Goal: Task Accomplishment & Management: Manage account settings

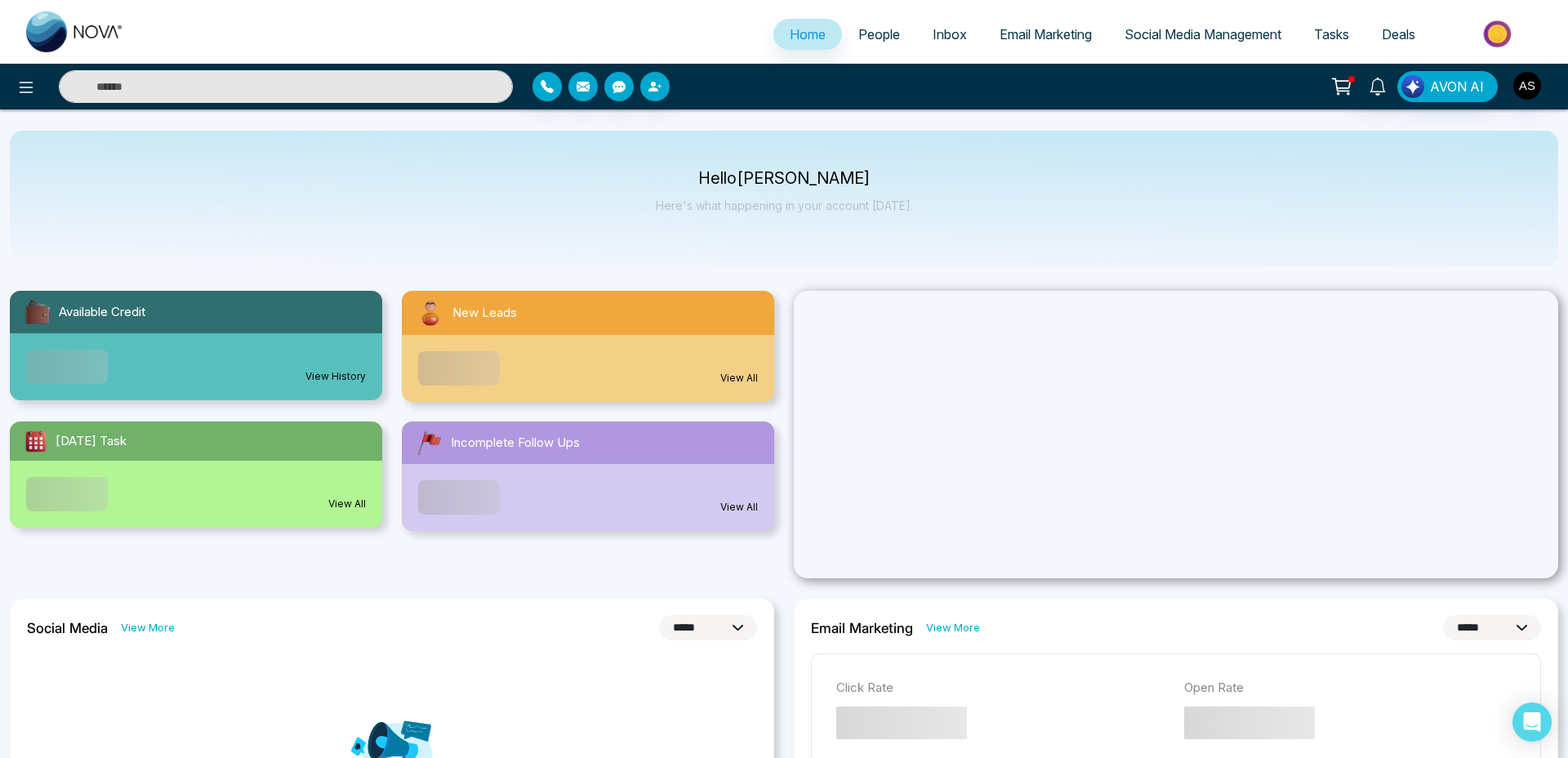
select select "*"
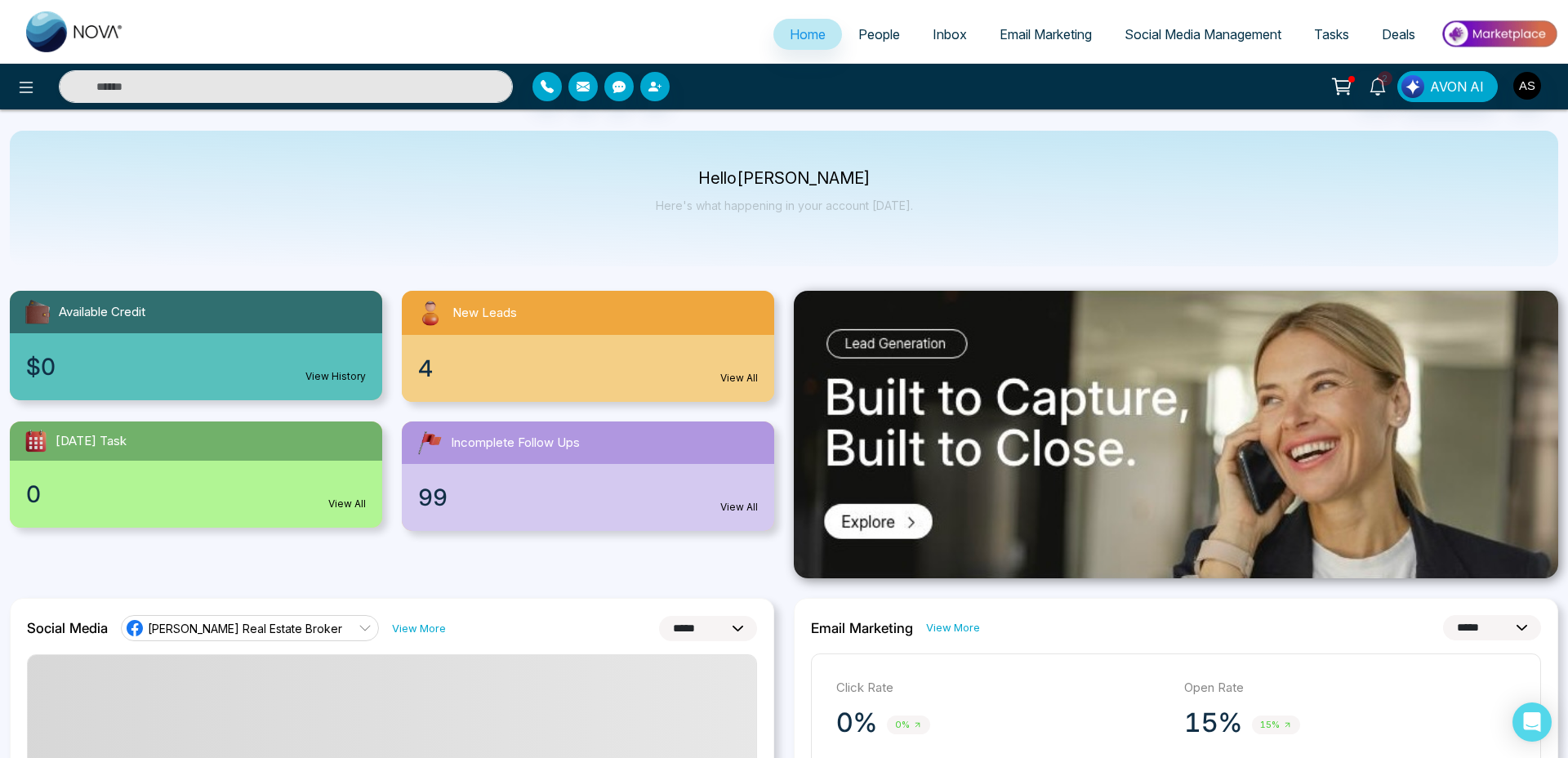
click at [1050, 34] on span "Email Marketing" at bounding box center [1046, 34] width 93 height 17
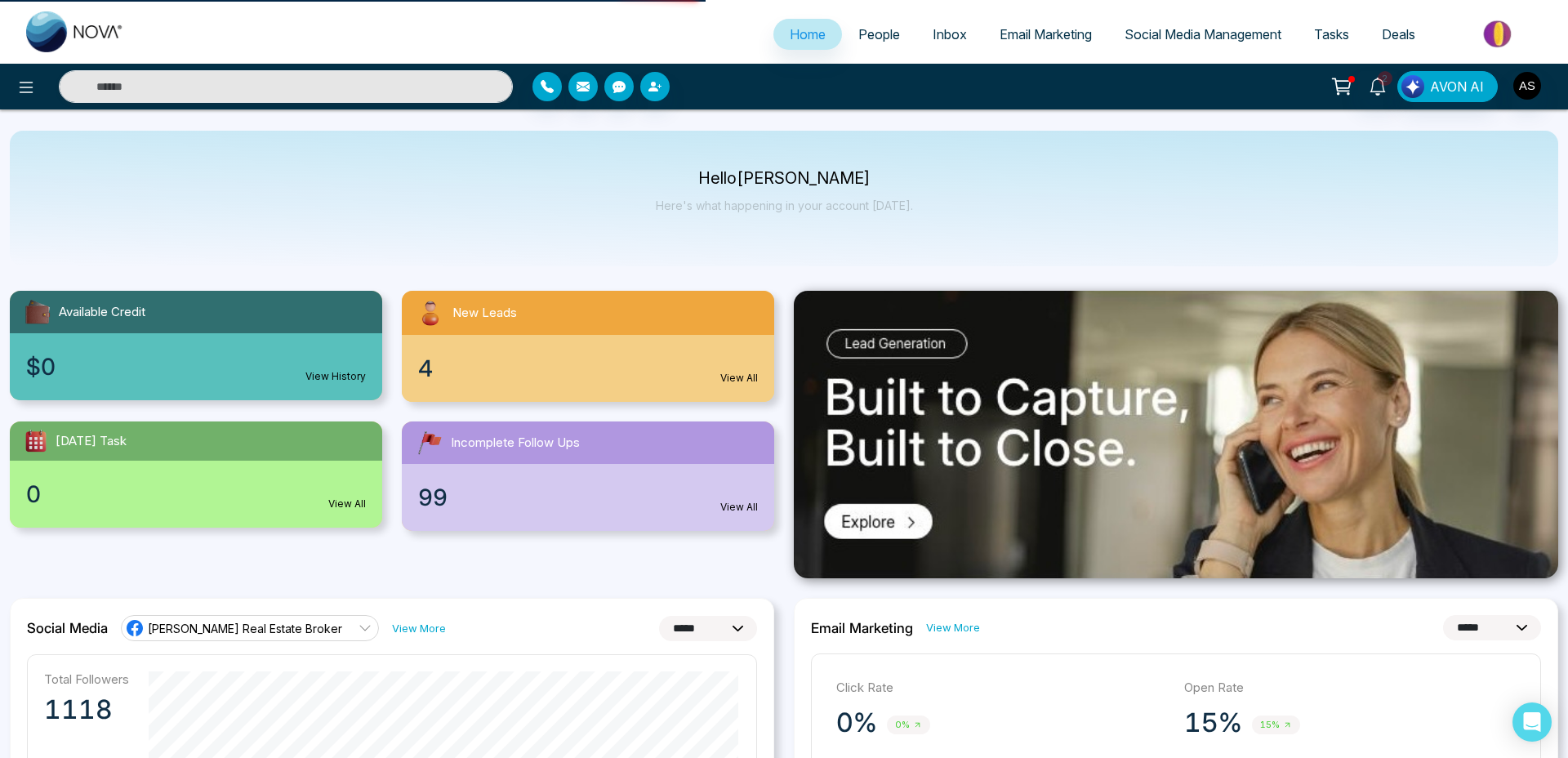
click at [1027, 25] on link "Email Marketing" at bounding box center [1047, 34] width 125 height 31
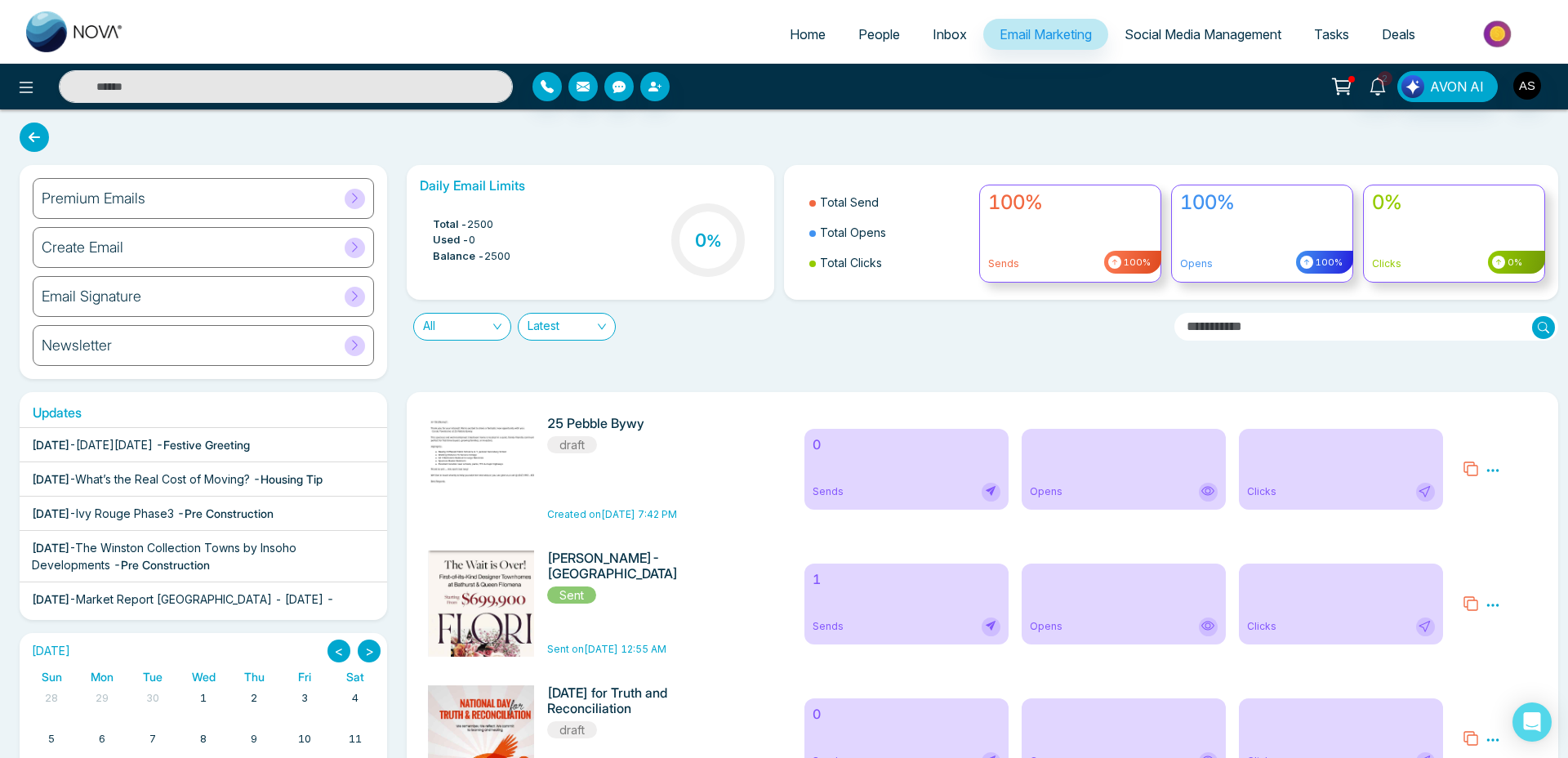
click at [589, 330] on span "Latest" at bounding box center [566, 326] width 79 height 26
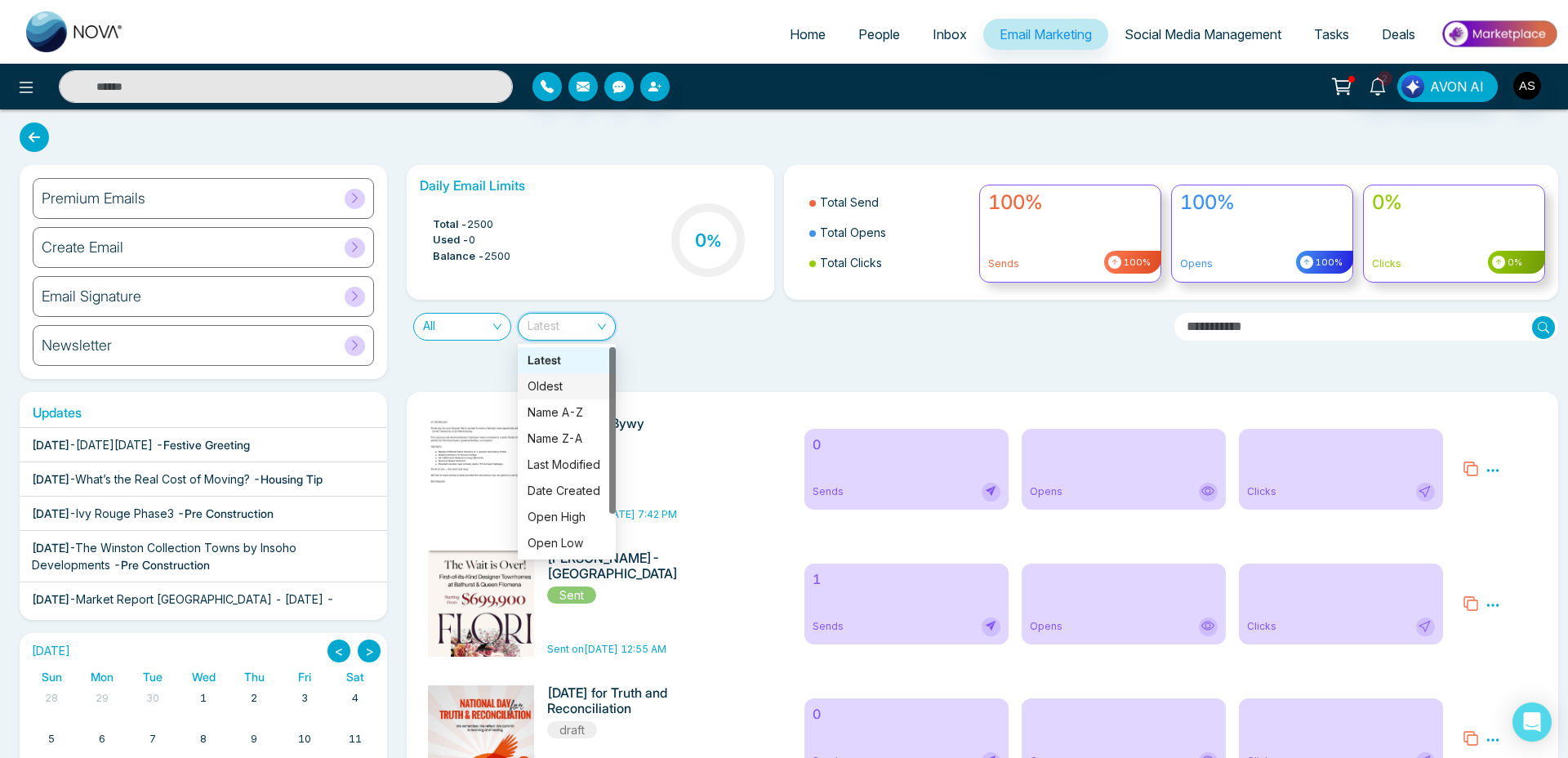
click at [582, 390] on div "Oldest" at bounding box center [566, 387] width 79 height 18
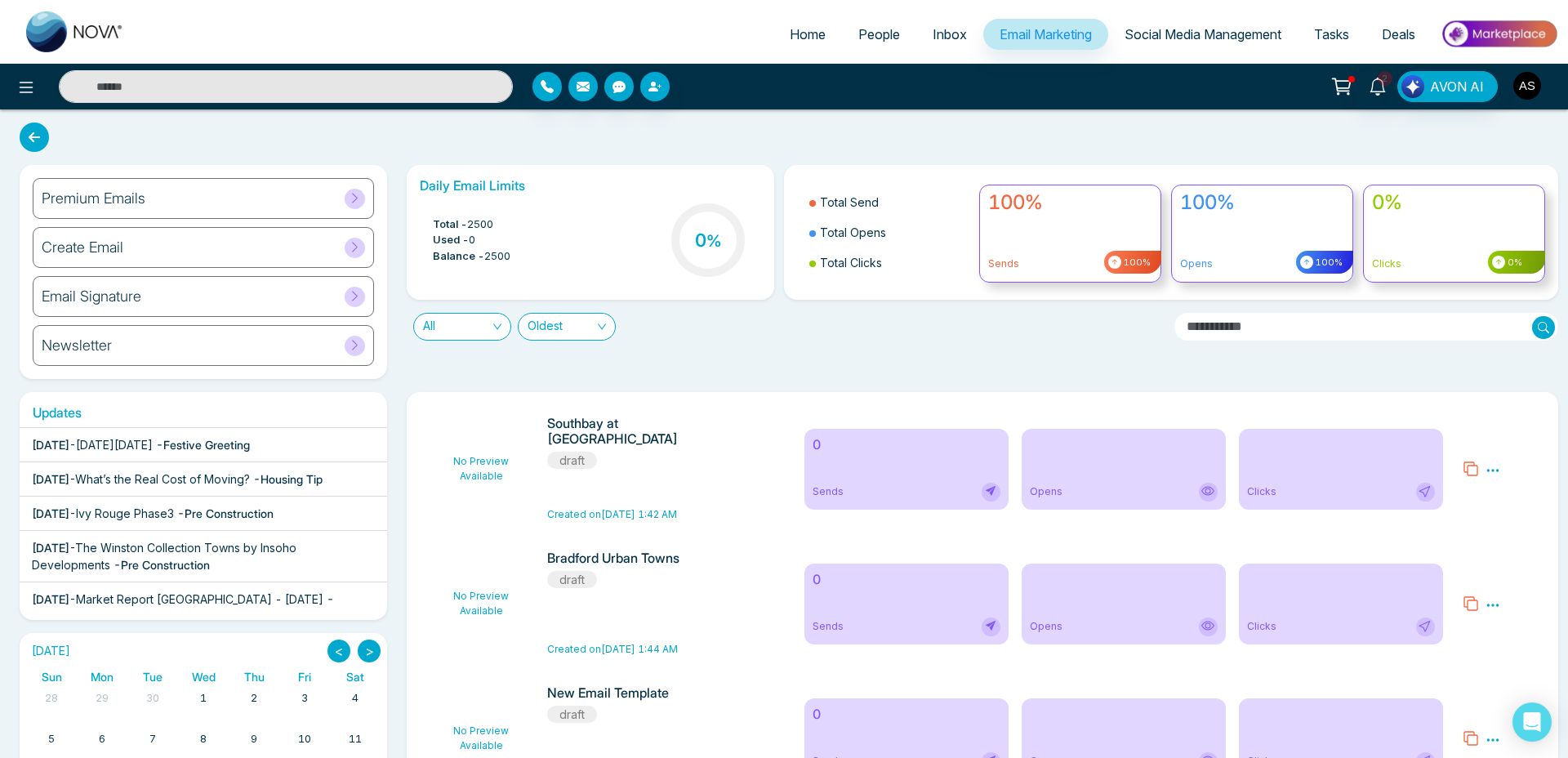
click at [1518, 91] on img "button" at bounding box center [1527, 85] width 27 height 27
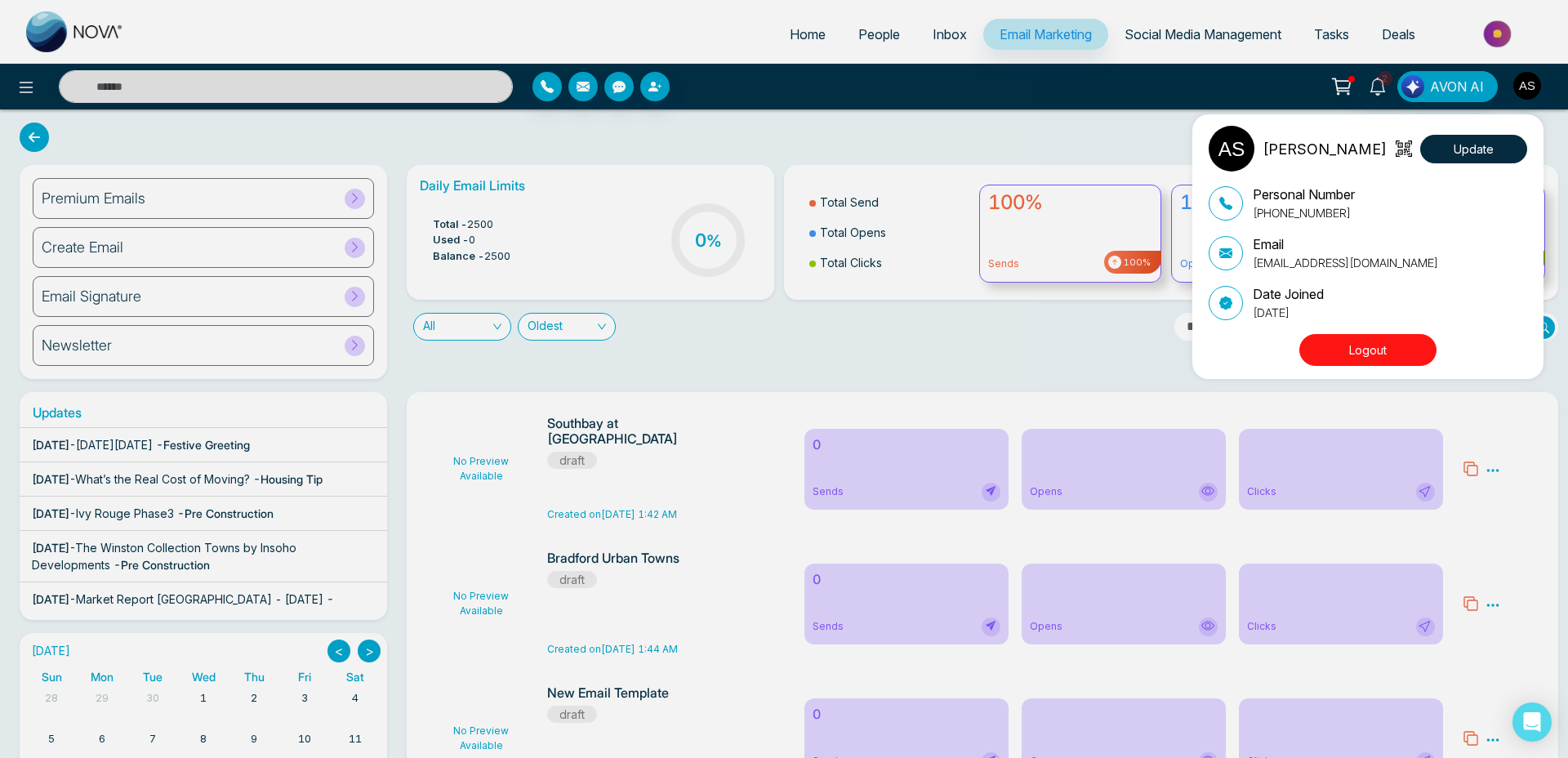
click at [1518, 91] on div "Annu Sharma Update Personal Number +16479934567 Email annusharmaremax@hotmail.c…" at bounding box center [784, 379] width 1568 height 758
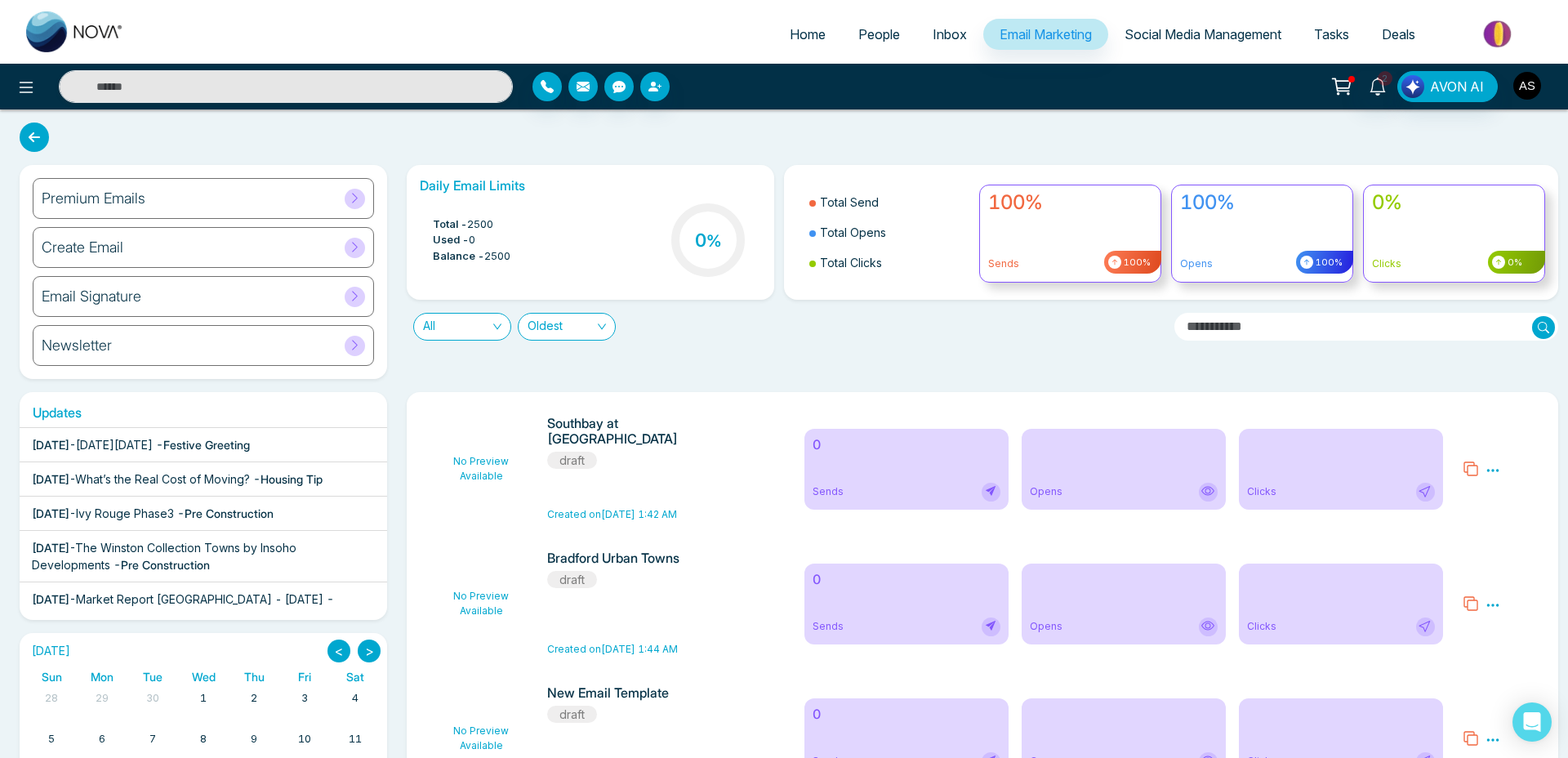
click at [1518, 91] on img "button" at bounding box center [1527, 85] width 27 height 27
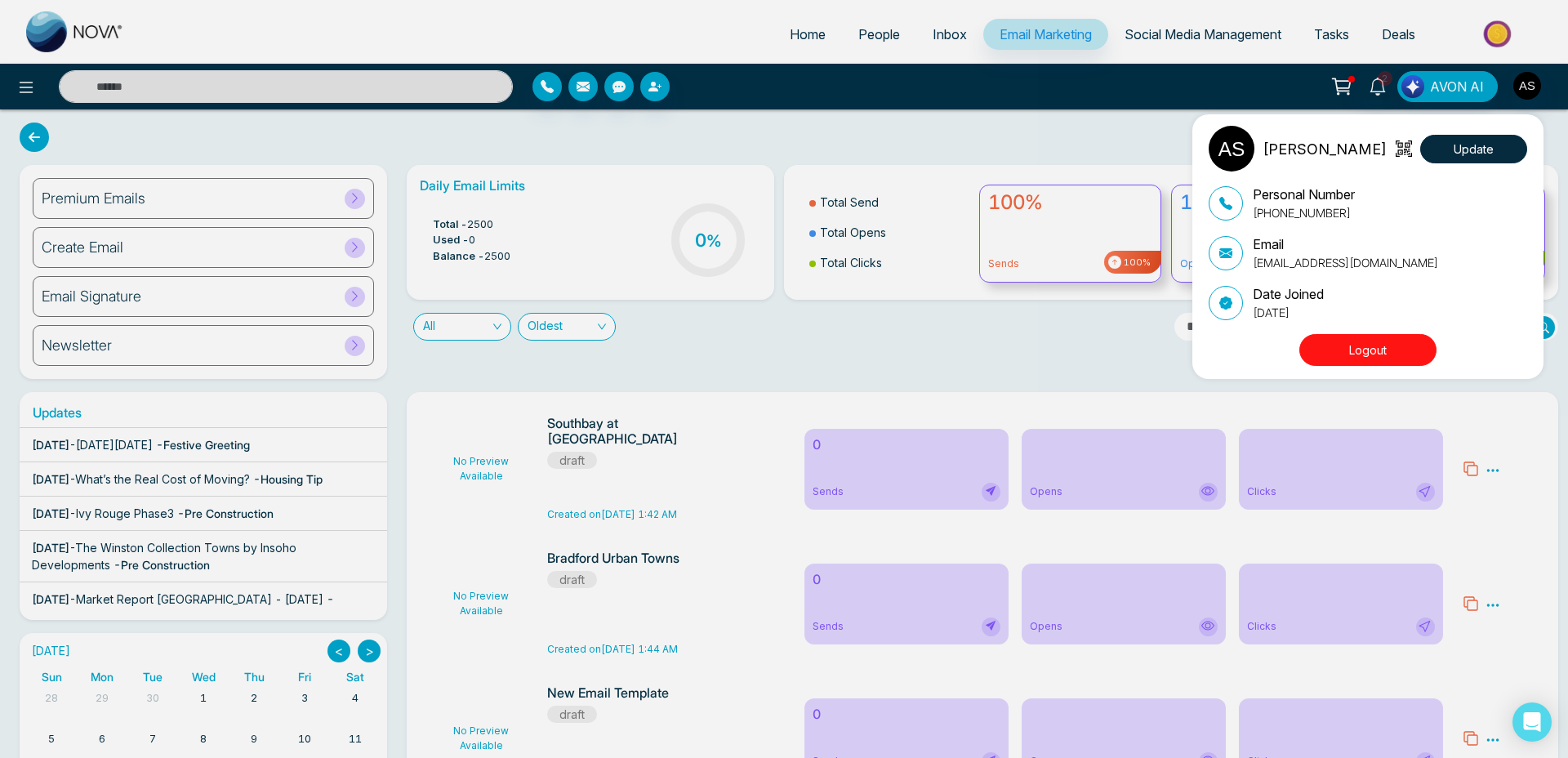
click at [1518, 91] on div "Annu Sharma Update Personal Number +16479934567 Email annusharmaremax@hotmail.c…" at bounding box center [784, 379] width 1568 height 758
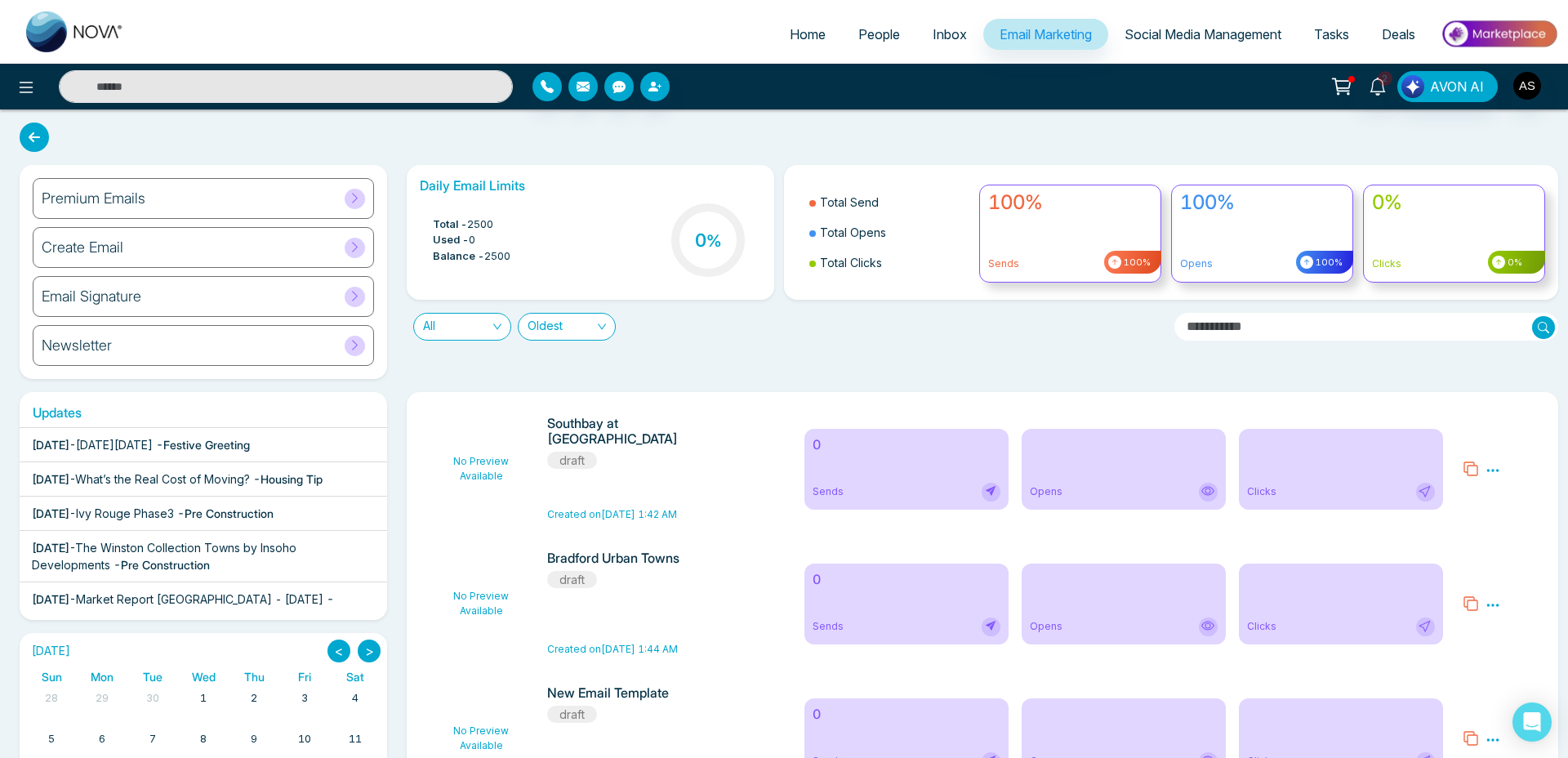
click at [556, 319] on span "Oldest" at bounding box center [566, 326] width 79 height 26
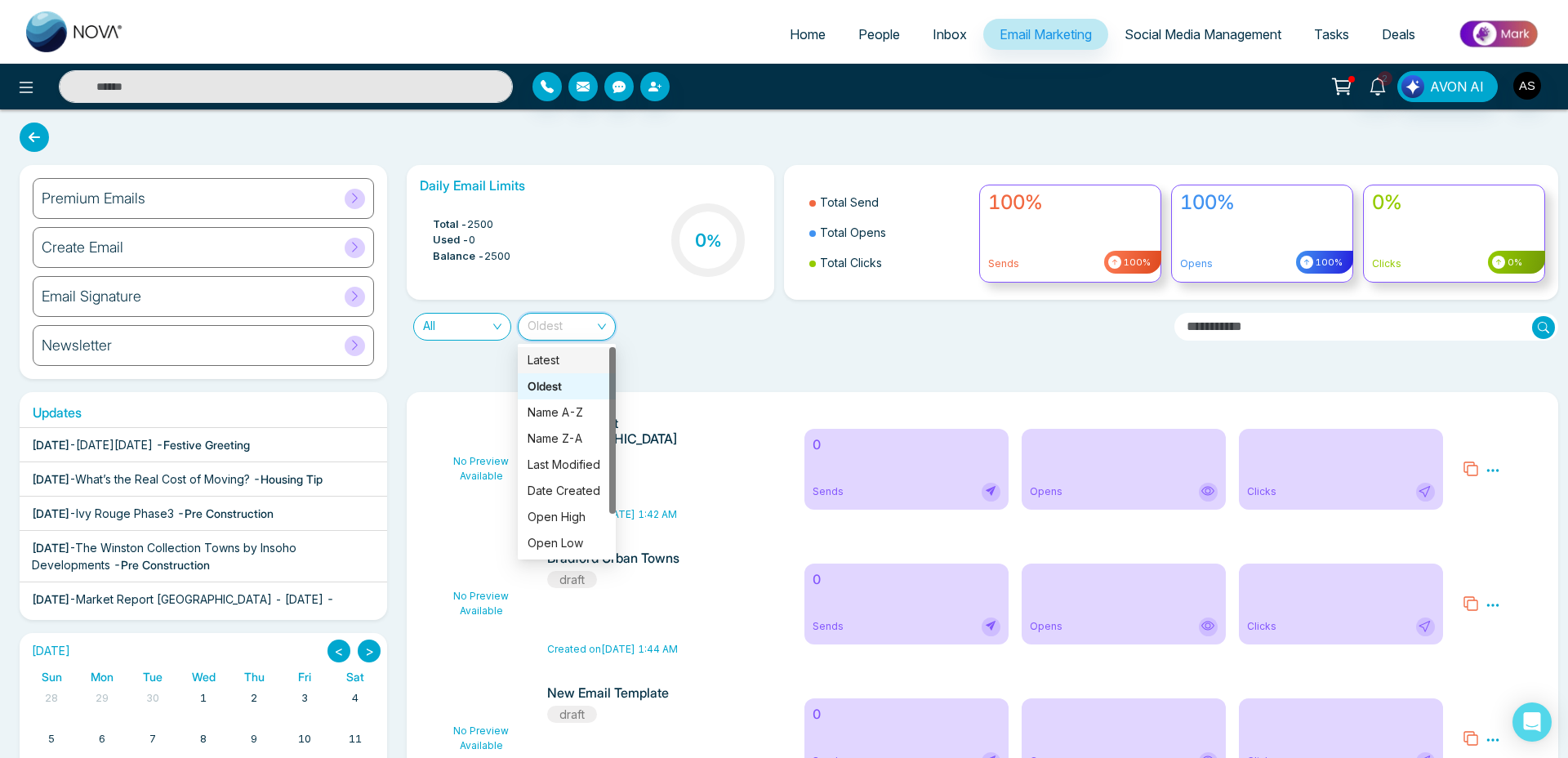
click at [566, 356] on div "Latest" at bounding box center [566, 360] width 79 height 18
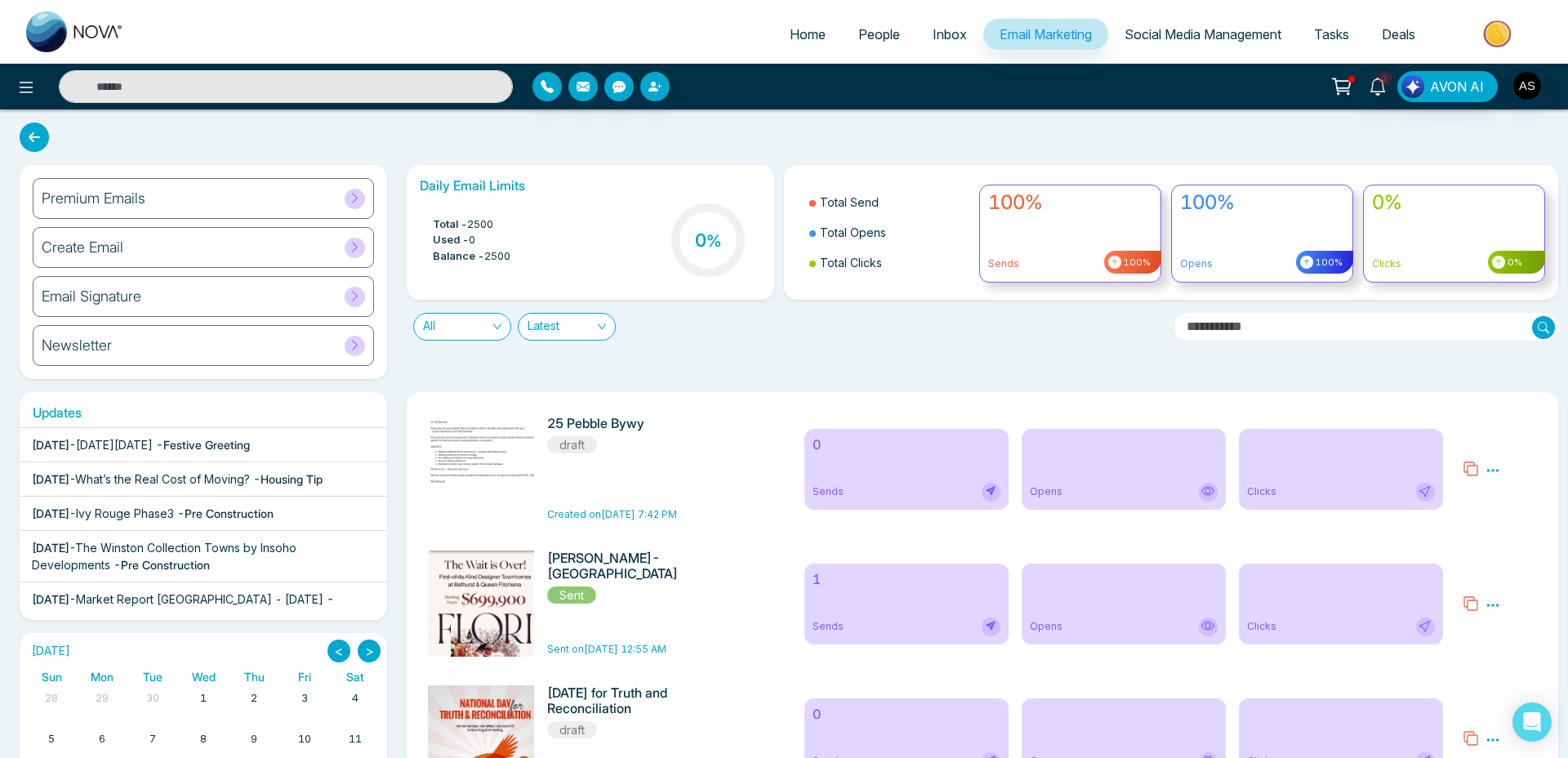
click at [841, 574] on h6 "1" at bounding box center [906, 580] width 188 height 16
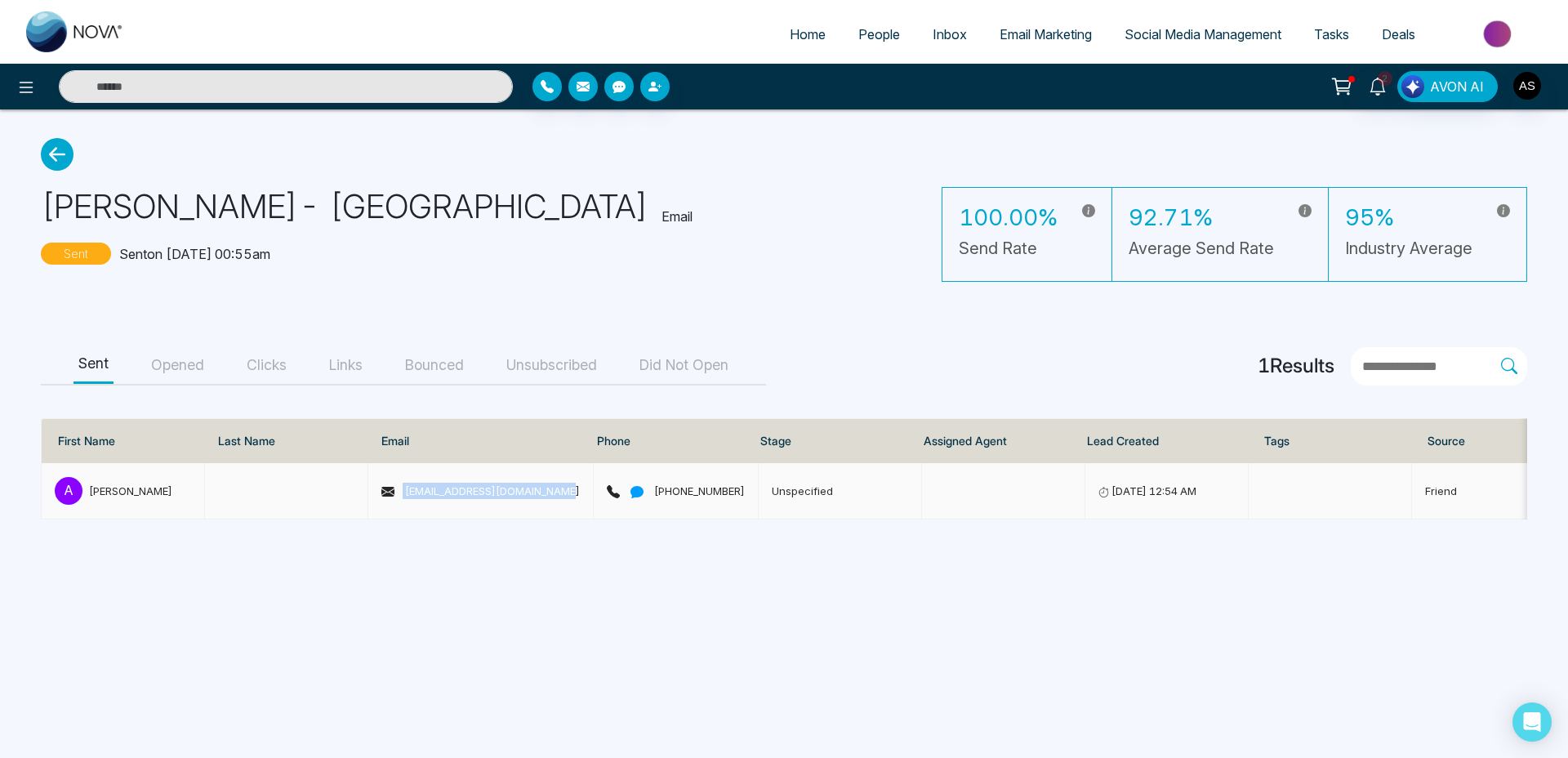
drag, startPoint x: 581, startPoint y: 487, endPoint x: 414, endPoint y: 481, distance: 167.1
click at [414, 481] on td "annusharmaremax@hotmail.com" at bounding box center [482, 492] width 226 height 56
copy span "annusharmaremax@hotmail.com"
click at [1053, 35] on span "Email Marketing" at bounding box center [1046, 34] width 93 height 17
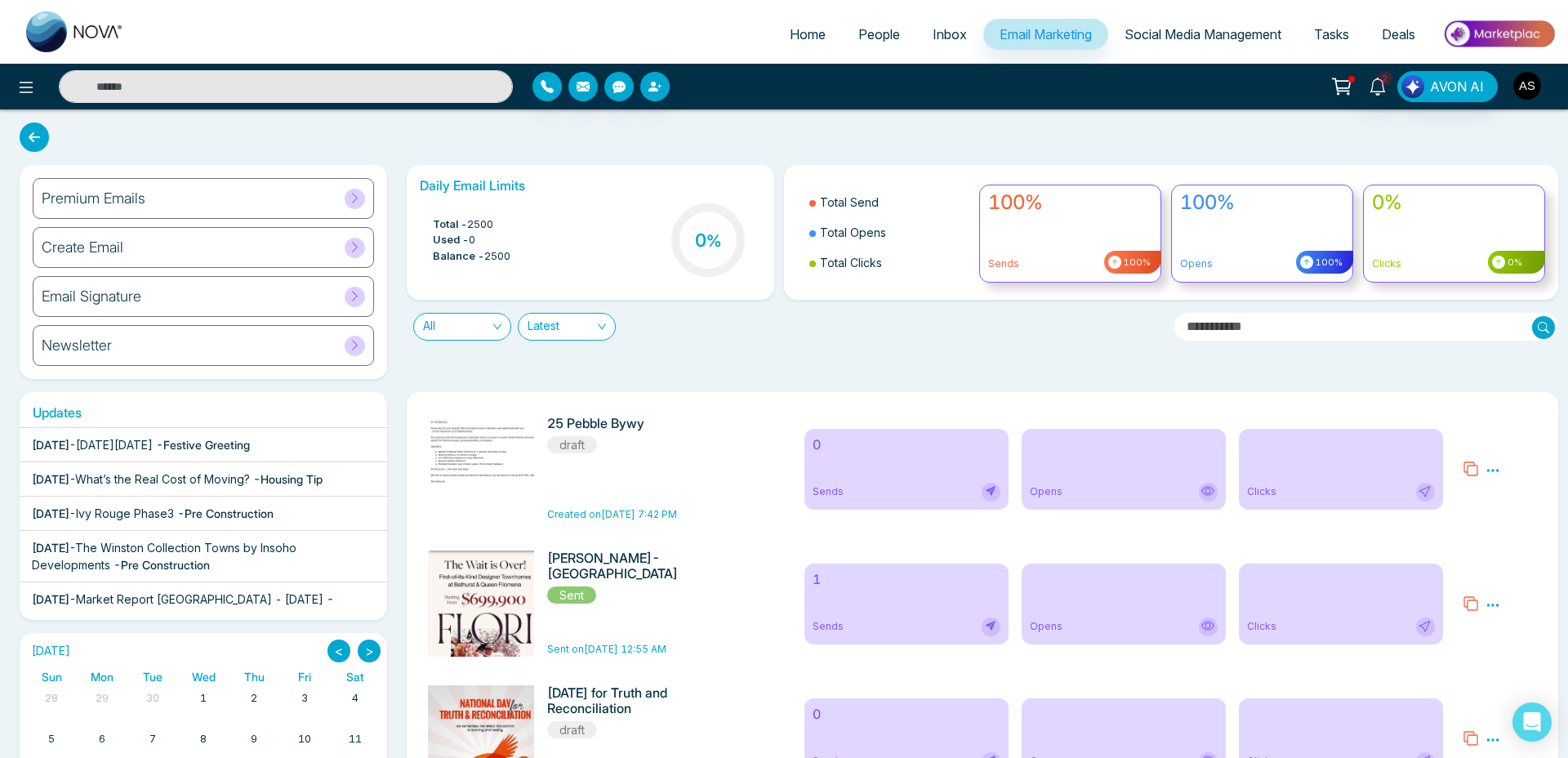
click at [1531, 81] on img "button" at bounding box center [1527, 85] width 27 height 27
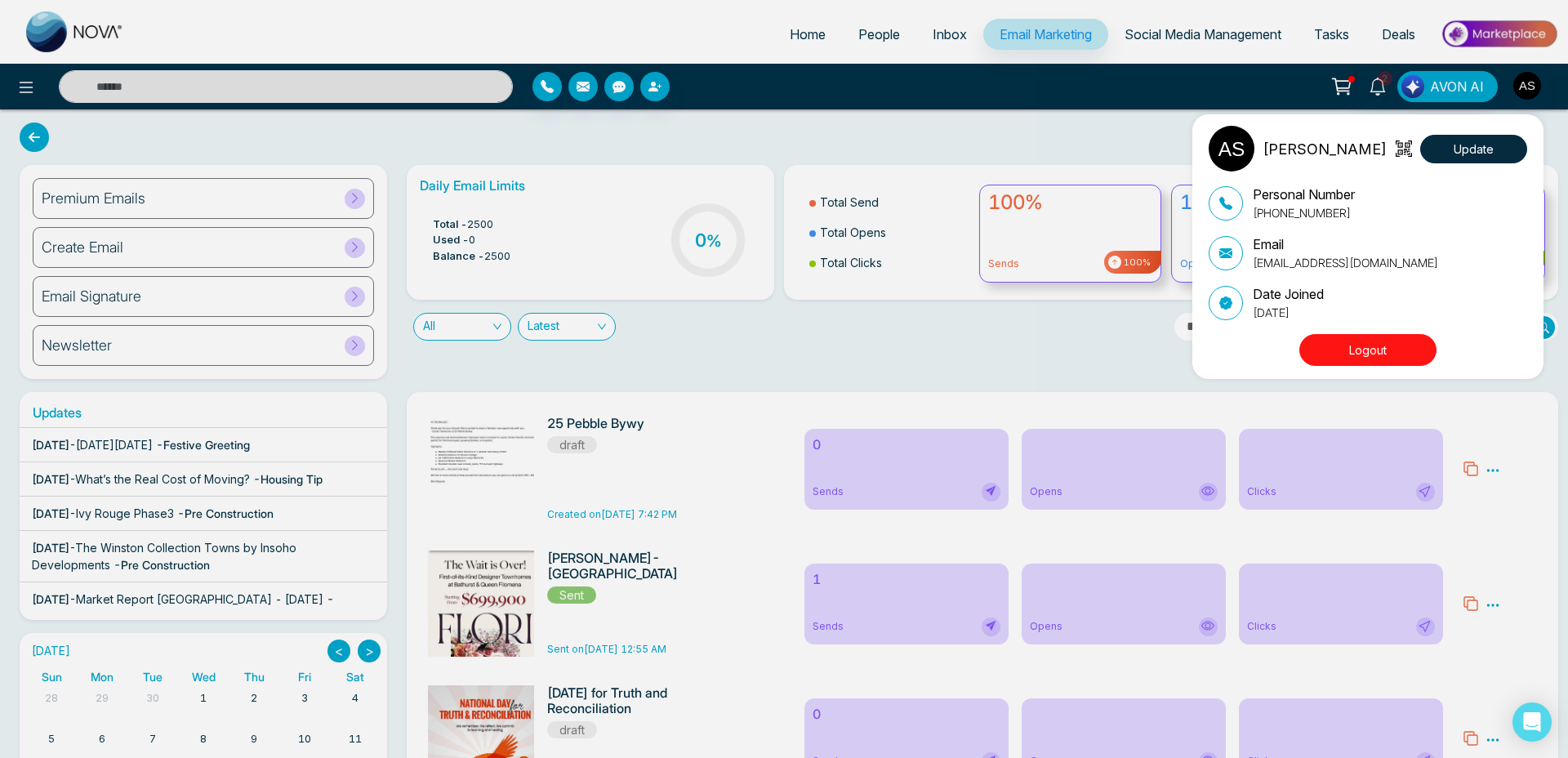
click at [1345, 332] on div "Annu Sharma Update Personal Number +16479934567 Email annusharmaremax@hotmail.c…" at bounding box center [1372, 247] width 326 height 242
click at [1354, 345] on button "Logout" at bounding box center [1369, 350] width 138 height 32
